Goal: Find specific page/section: Find specific page/section

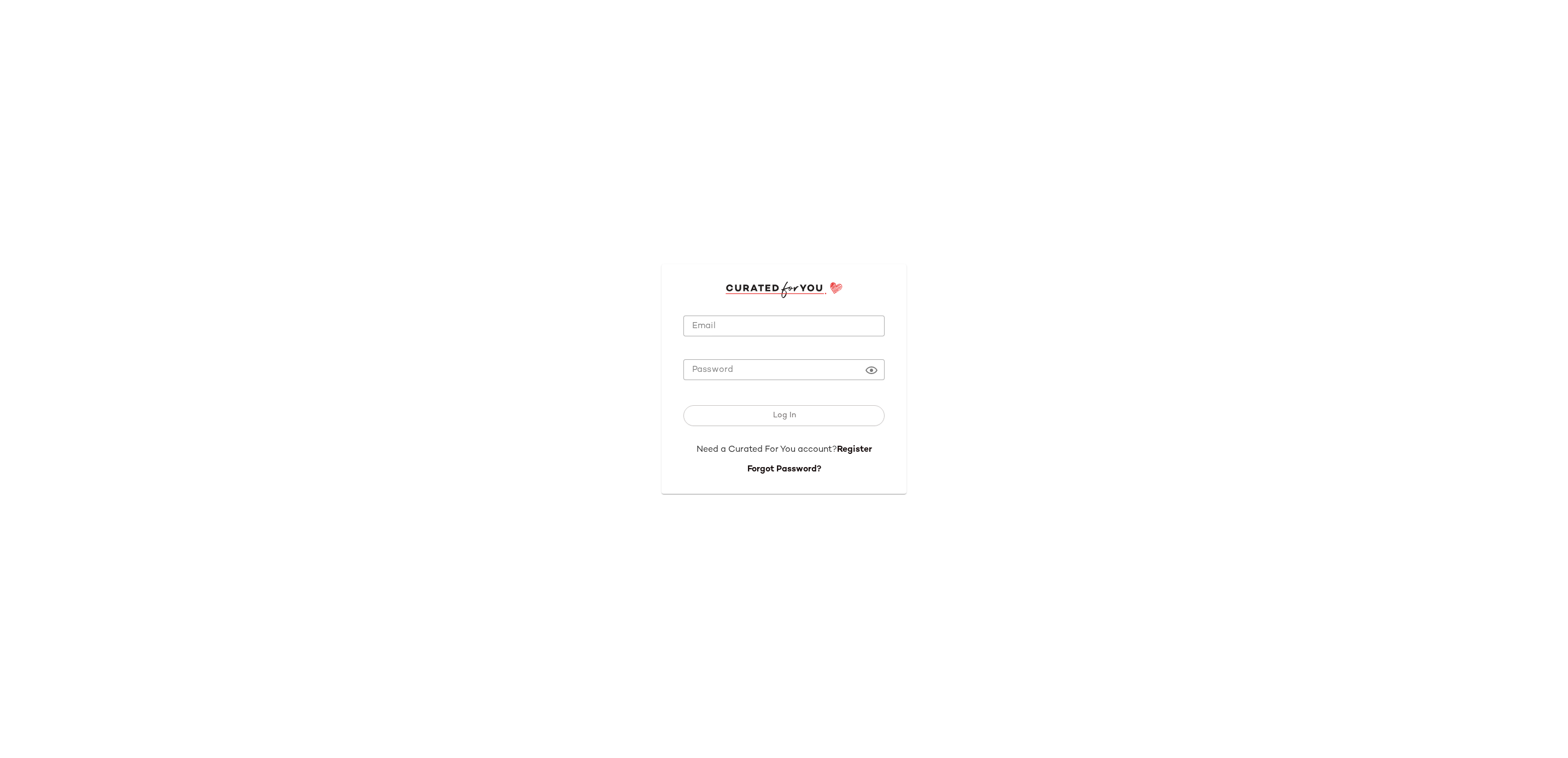
type input "**********"
click at [758, 317] on input "**********" at bounding box center [784, 326] width 201 height 21
click at [697, 417] on button "Log In" at bounding box center [784, 415] width 201 height 21
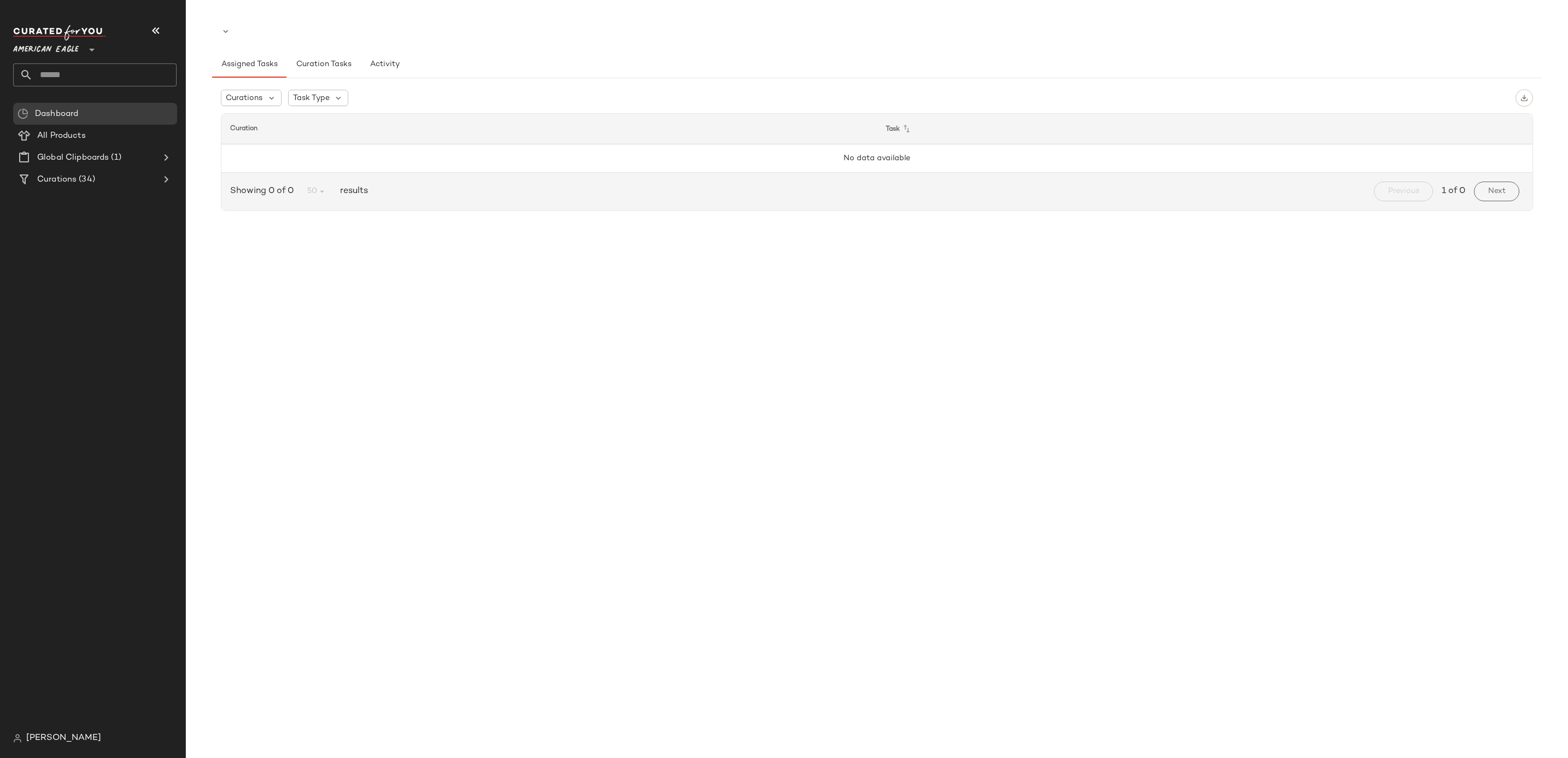
click at [74, 47] on span "American Eagle" at bounding box center [46, 47] width 66 height 19
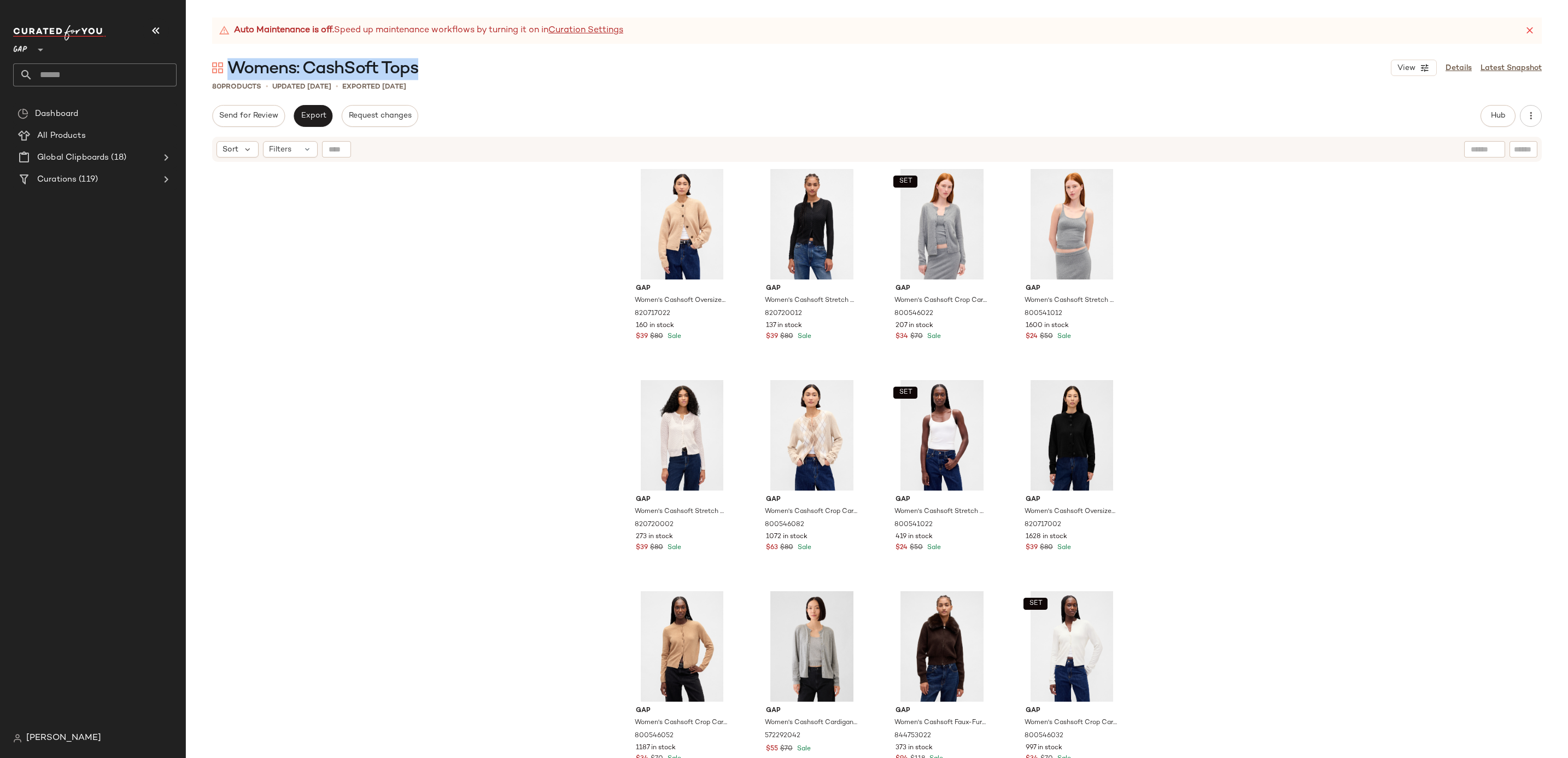
drag, startPoint x: 432, startPoint y: 65, endPoint x: 233, endPoint y: 71, distance: 199.1
click at [233, 71] on div "Womens: CashSoft Tops View Details Latest Snapshot" at bounding box center [877, 68] width 1382 height 22
copy span "Womens: CashSoft Tops"
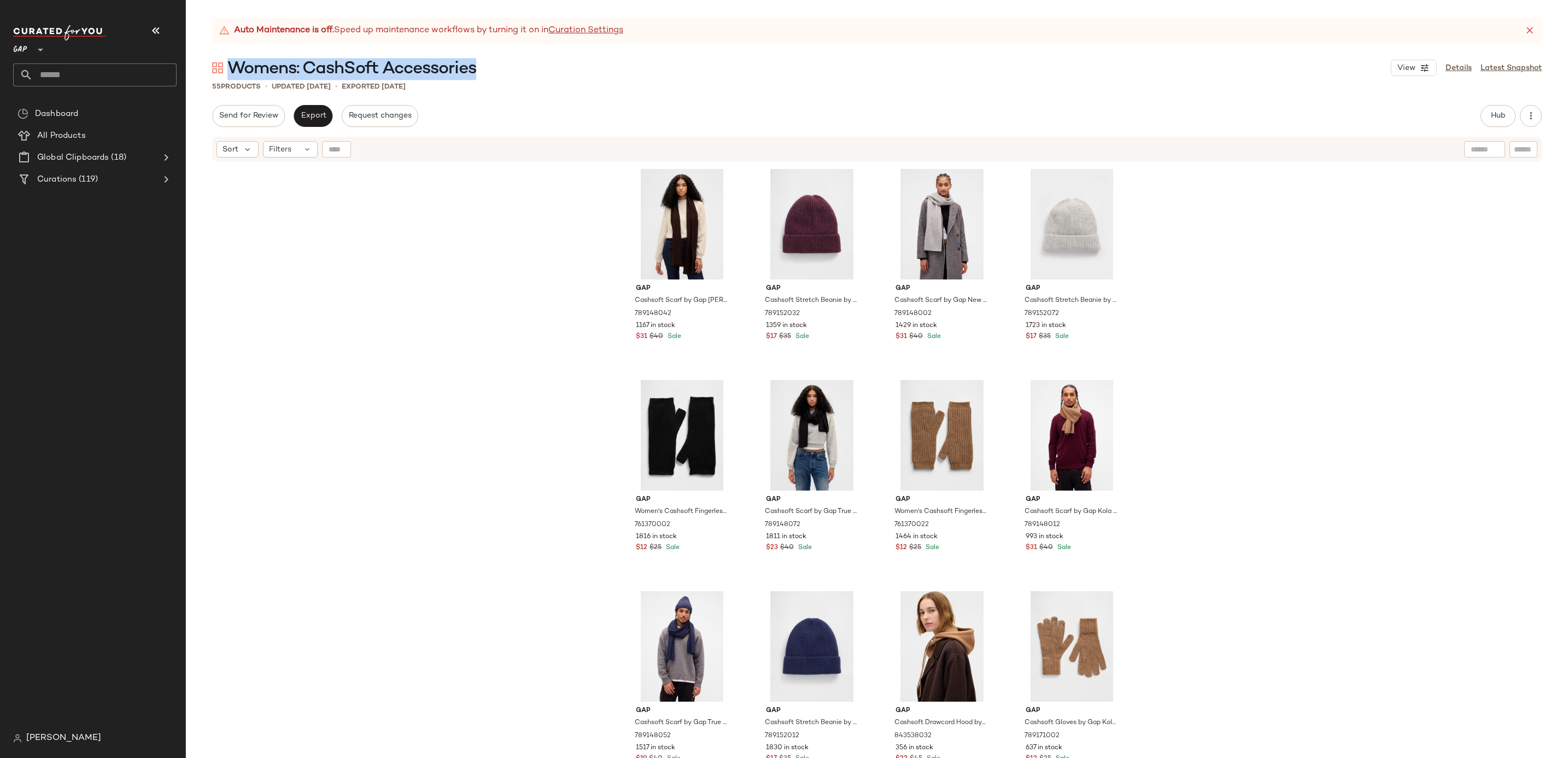
drag, startPoint x: 507, startPoint y: 65, endPoint x: 233, endPoint y: 71, distance: 274.1
click at [233, 71] on div "Womens: CashSoft Accessories View Details Latest Snapshot" at bounding box center [877, 68] width 1382 height 22
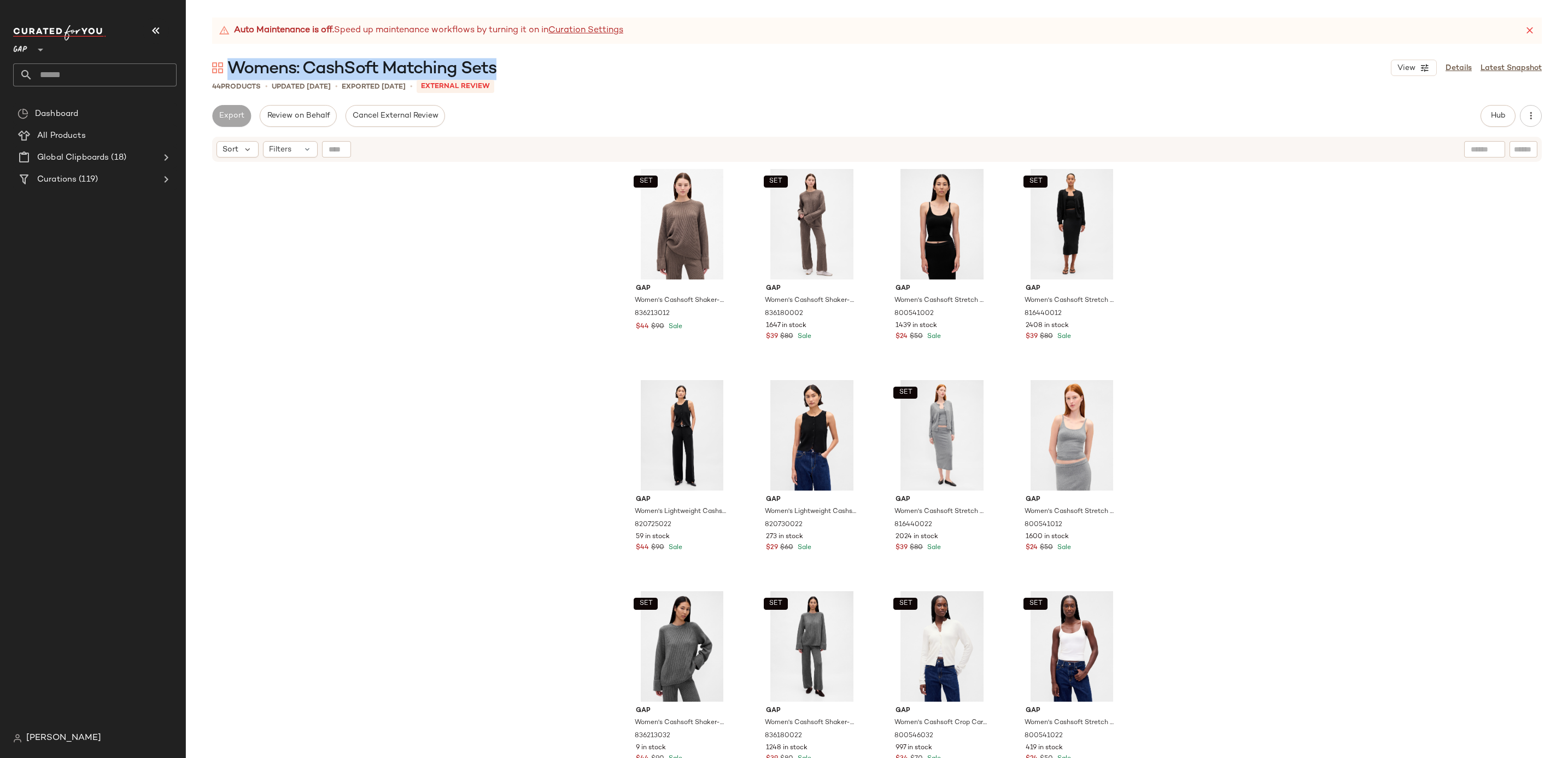
drag, startPoint x: 509, startPoint y: 67, endPoint x: 230, endPoint y: 67, distance: 279.0
click at [230, 67] on div "Womens: CashSoft Matching Sets View Details Latest Snapshot" at bounding box center [877, 68] width 1382 height 22
copy span "Womens: CashSoft Matching Sets"
